Goal: Task Accomplishment & Management: Use online tool/utility

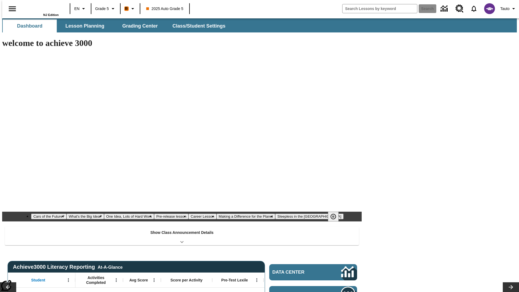
type input "-1"
click at [83, 26] on span "Lesson Planning" at bounding box center [84, 26] width 39 height 6
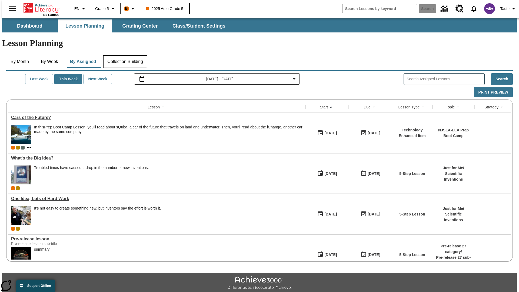
click at [125, 55] on button "Collection Building" at bounding box center [125, 61] width 44 height 13
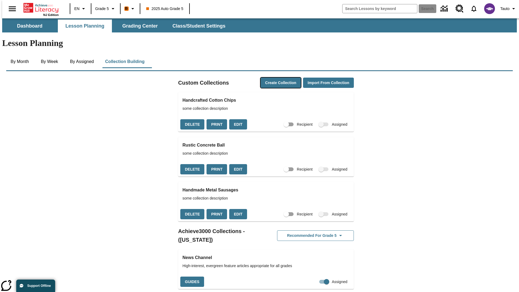
click at [270, 78] on button "Create Collection" at bounding box center [281, 83] width 40 height 11
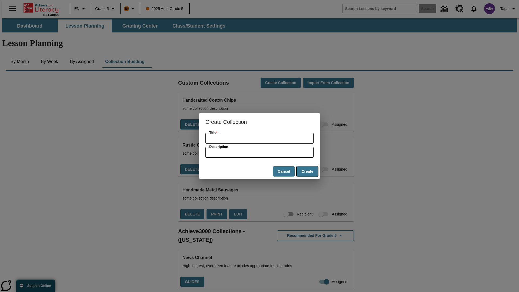
click at [307, 171] on button "Create" at bounding box center [307, 171] width 21 height 11
type input "Fantastic Steel Salad"
type input "some collection description"
click at [307, 171] on button "Create" at bounding box center [307, 171] width 21 height 11
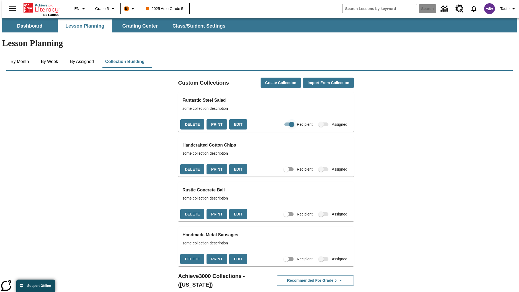
click at [281, 119] on input "Recipient" at bounding box center [291, 124] width 31 height 10
checkbox input "false"
click at [192, 119] on button "Delete" at bounding box center [192, 124] width 24 height 11
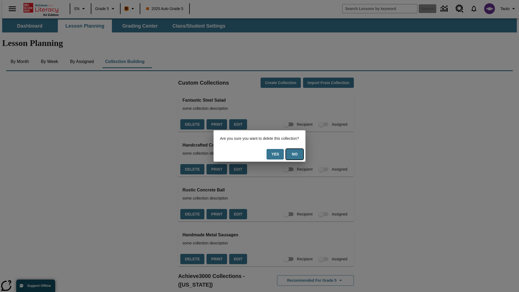
click at [298, 154] on button "No" at bounding box center [294, 154] width 17 height 11
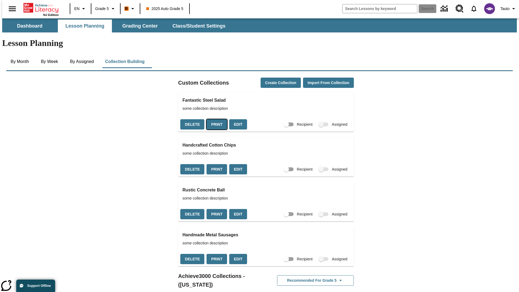
click at [215, 119] on button "Print" at bounding box center [217, 124] width 21 height 11
